Goal: Task Accomplishment & Management: Use online tool/utility

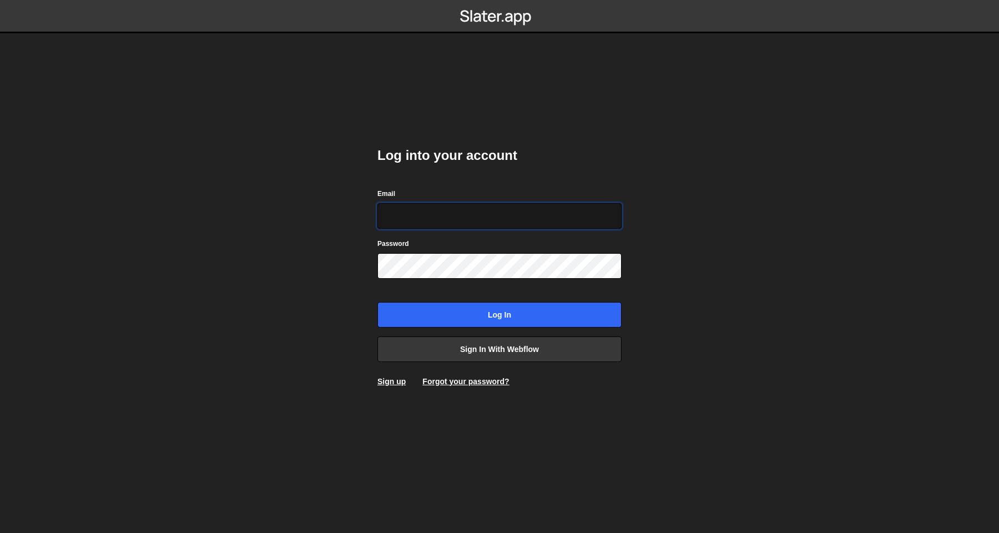
type input "[PERSON_NAME][EMAIL_ADDRESS][DOMAIN_NAME]"
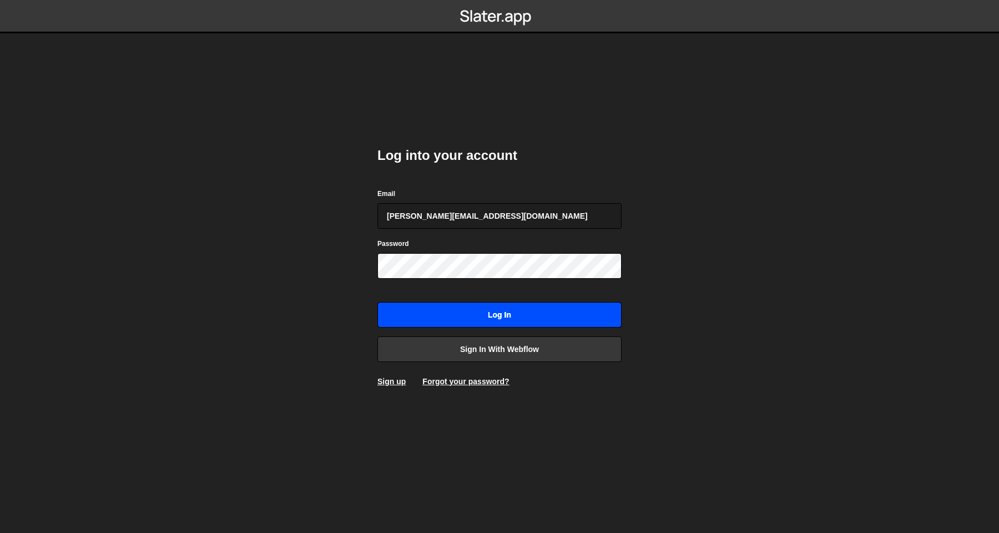
click at [430, 309] on input "Log in" at bounding box center [499, 315] width 244 height 26
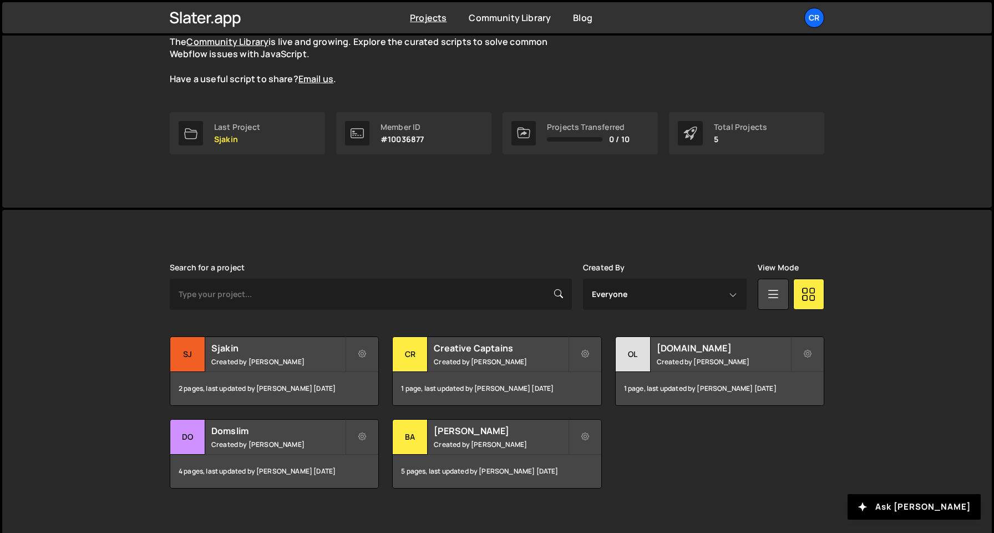
scroll to position [121, 0]
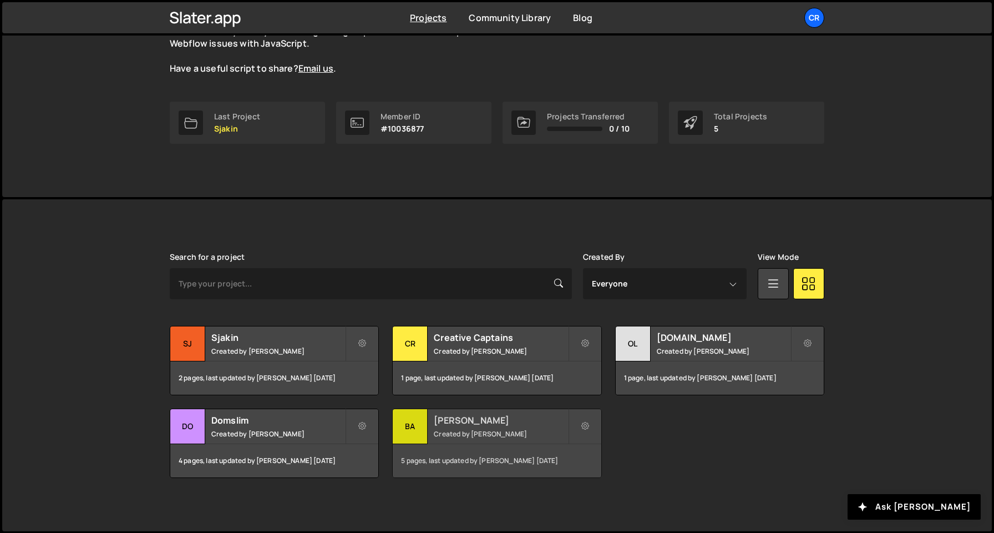
click at [456, 421] on h2 "[PERSON_NAME]" at bounding box center [501, 420] width 134 height 12
click at [475, 436] on small "Created by [PERSON_NAME]" at bounding box center [501, 433] width 134 height 9
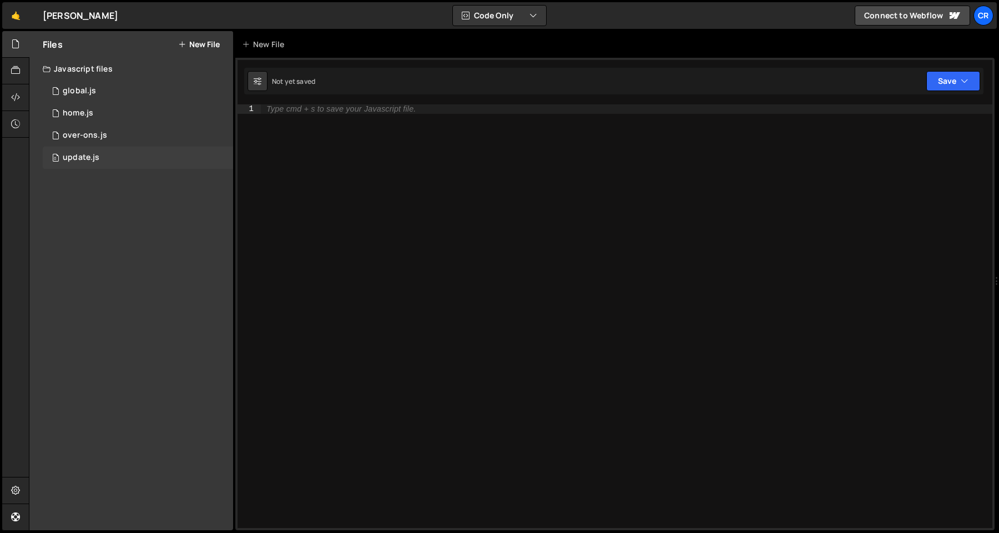
click at [146, 168] on div "0 update.js 0" at bounding box center [138, 157] width 190 height 22
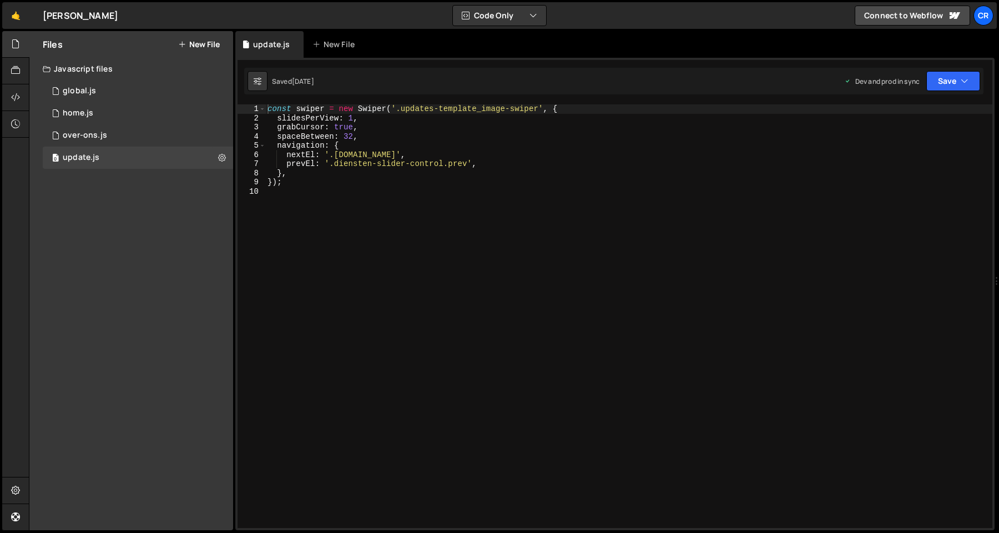
click at [294, 184] on div "const swiper = new Swiper ( '.updates-template_image-swiper' , { slidesPerView …" at bounding box center [628, 325] width 727 height 442
type textarea "});"
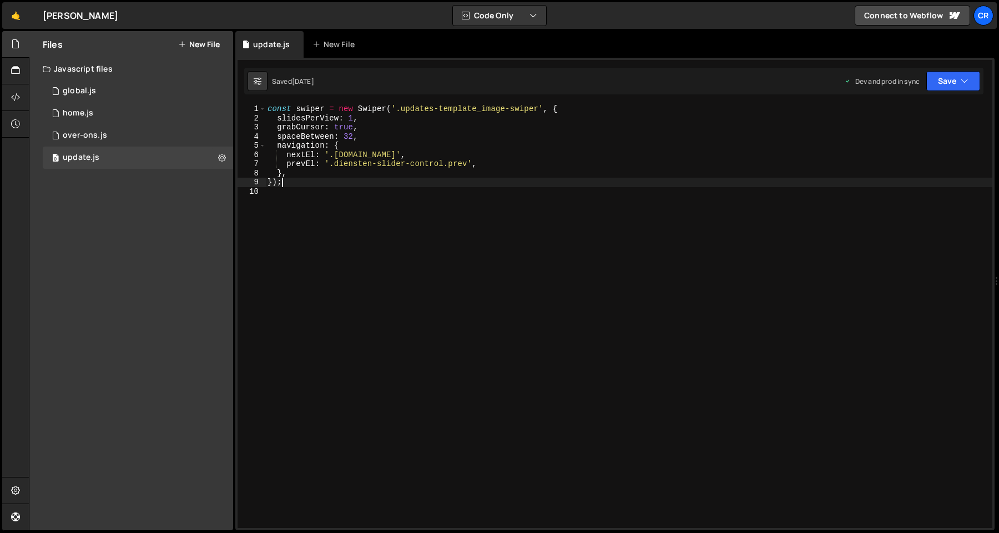
click at [322, 198] on div "const swiper = new Swiper ( '.updates-template_image-swiper' , { slidesPerView …" at bounding box center [628, 325] width 727 height 442
type textarea "});"
